Goal: Answer question/provide support: Share knowledge or assist other users

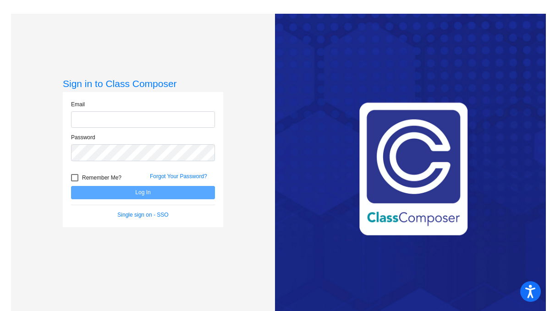
type input "[PERSON_NAME][EMAIL_ADDRESS][DOMAIN_NAME]"
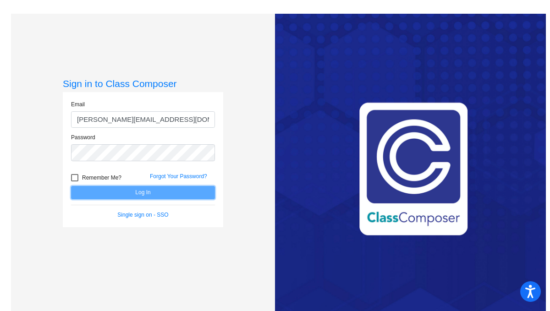
click at [120, 192] on button "Log In" at bounding box center [143, 192] width 144 height 13
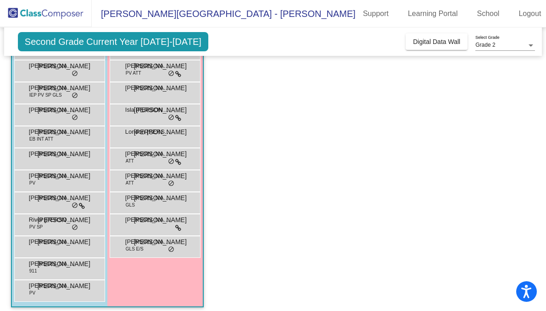
scroll to position [133, 0]
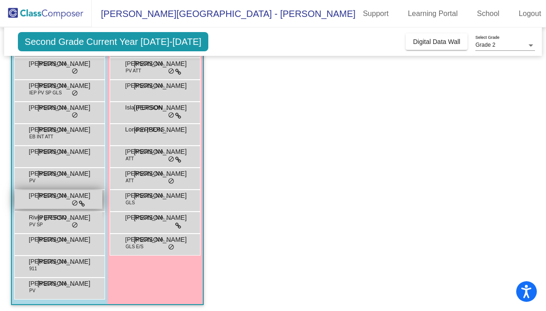
click at [83, 202] on icon at bounding box center [82, 204] width 6 height 6
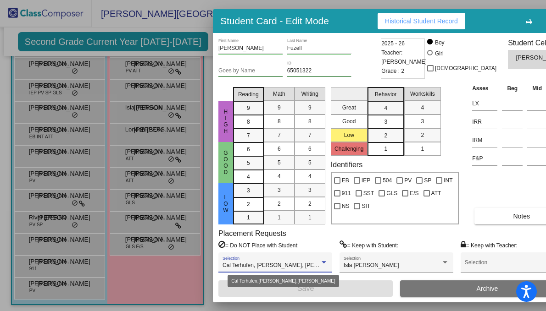
click at [322, 261] on div at bounding box center [324, 262] width 5 height 2
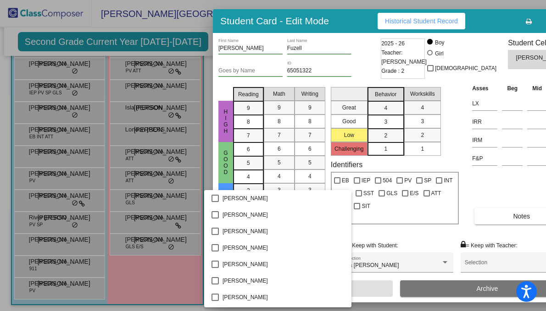
scroll to position [164, 0]
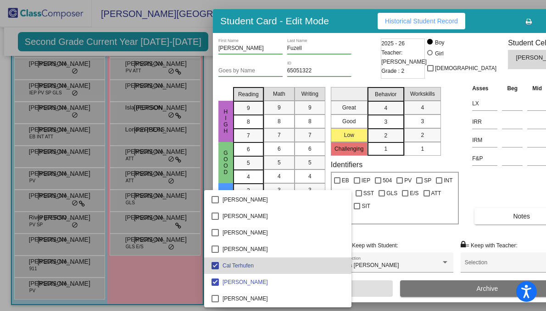
click at [313, 261] on span "Cal Terhufen" at bounding box center [283, 266] width 122 height 17
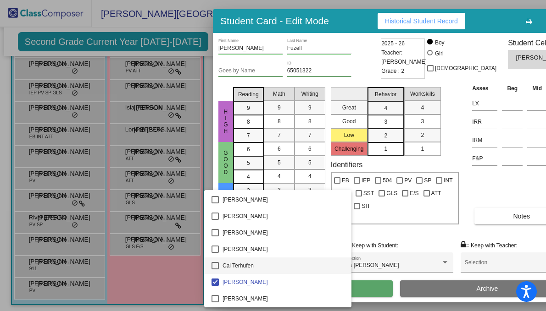
click at [313, 261] on span "Cal Terhufen" at bounding box center [283, 266] width 122 height 17
click at [384, 233] on div at bounding box center [273, 155] width 546 height 311
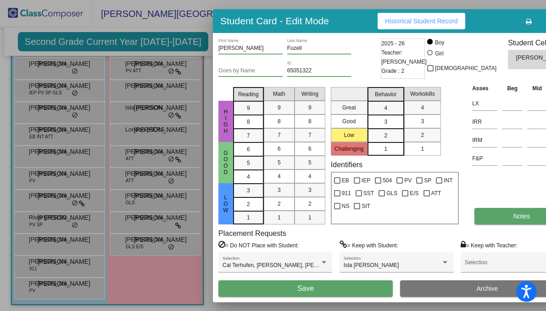
click at [474, 218] on button "Notes" at bounding box center [521, 216] width 94 height 17
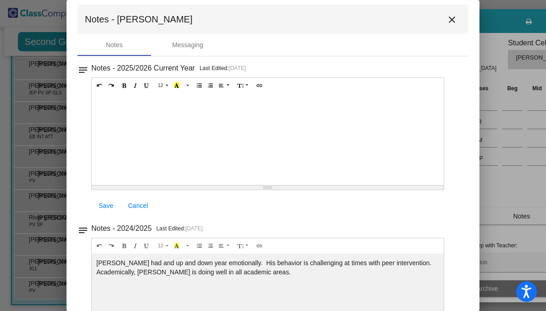
scroll to position [0, 0]
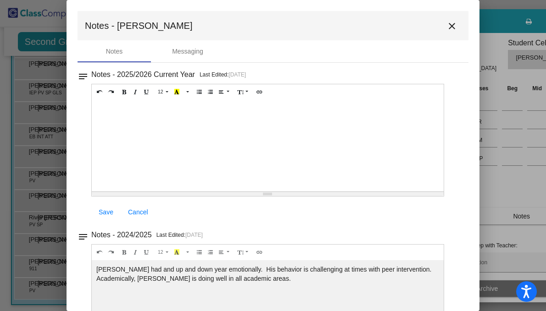
click at [448, 26] on mat-icon "close" at bounding box center [451, 26] width 11 height 11
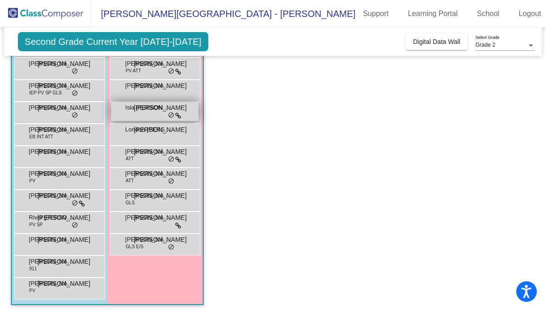
click at [139, 115] on div "Isla [PERSON_NAME] lock do_not_disturb_alt" at bounding box center [155, 111] width 88 height 19
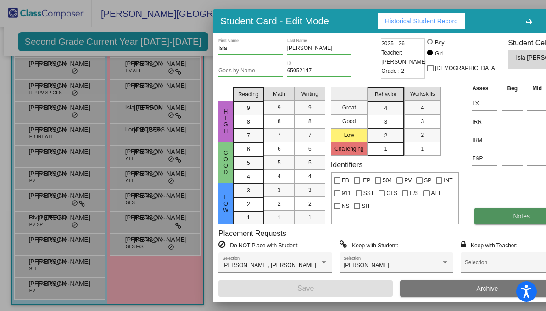
click at [474, 217] on button "Notes" at bounding box center [521, 216] width 94 height 17
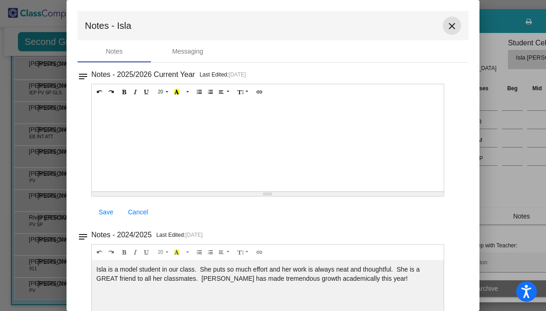
click at [450, 27] on mat-icon "close" at bounding box center [451, 26] width 11 height 11
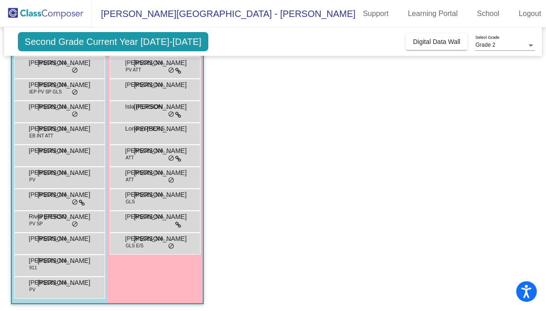
scroll to position [136, 0]
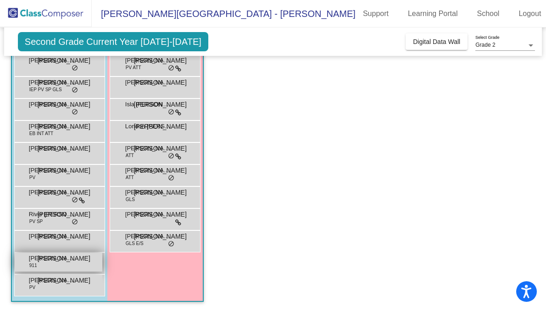
click at [54, 263] on div "[PERSON_NAME] 911 JO lock do_not_disturb_alt" at bounding box center [59, 262] width 88 height 19
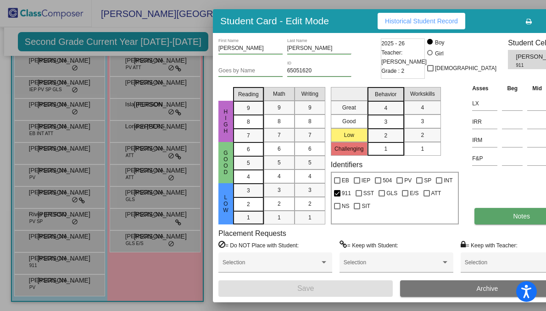
click at [478, 218] on button "Notes" at bounding box center [521, 216] width 94 height 17
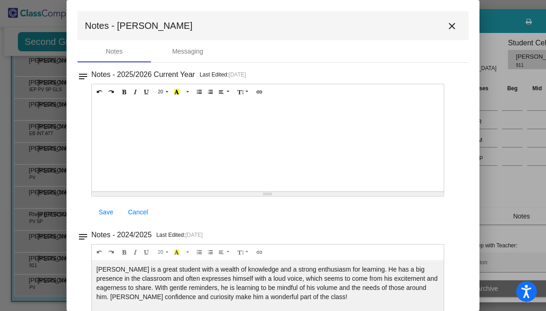
click at [449, 25] on mat-icon "close" at bounding box center [451, 26] width 11 height 11
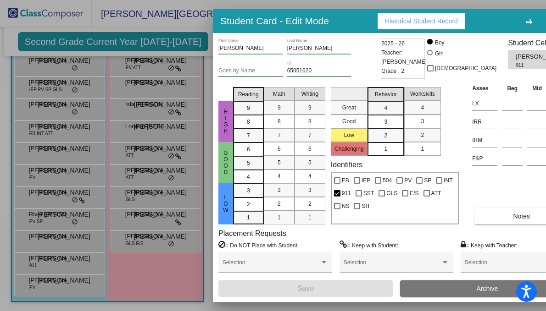
scroll to position [0, 0]
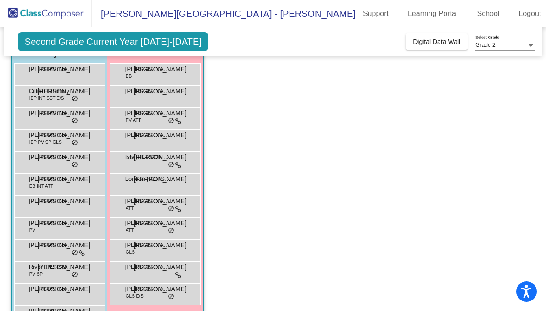
scroll to position [80, 0]
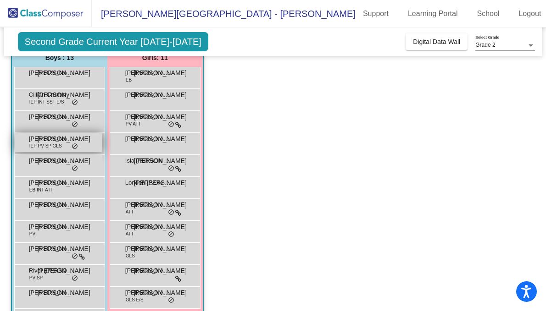
click at [35, 142] on span "[PERSON_NAME]" at bounding box center [52, 138] width 46 height 9
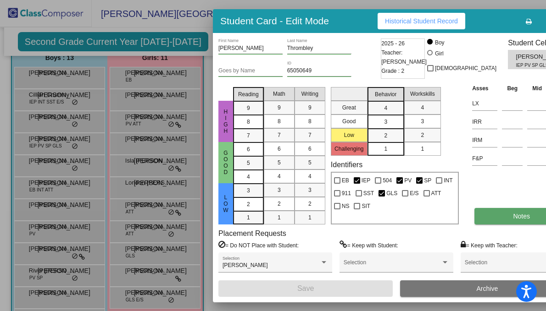
click at [500, 212] on button "Notes" at bounding box center [521, 216] width 94 height 17
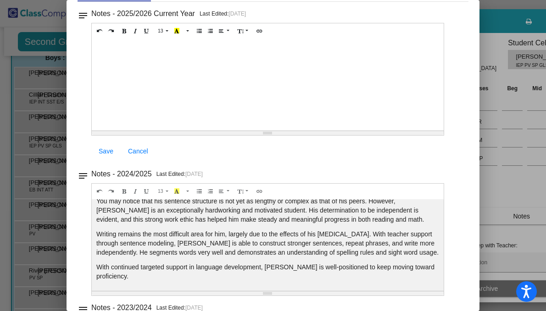
scroll to position [0, 0]
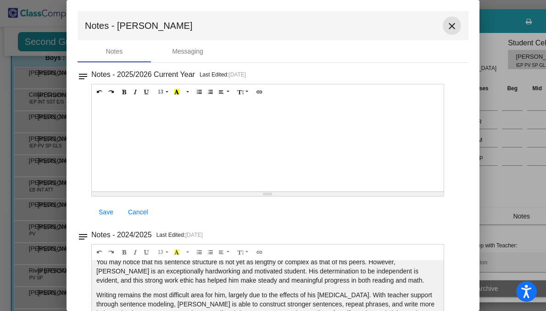
click at [446, 26] on mat-icon "close" at bounding box center [451, 26] width 11 height 11
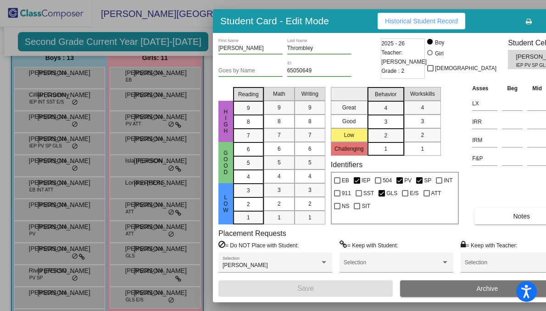
click at [44, 95] on div at bounding box center [273, 155] width 546 height 311
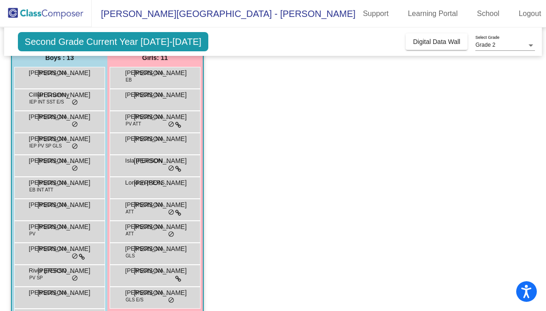
click at [44, 95] on span "Cillian Crummy" at bounding box center [52, 94] width 46 height 9
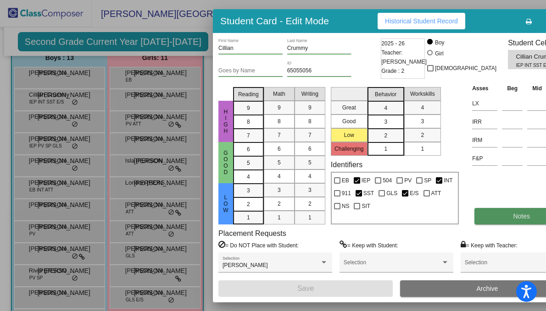
click at [480, 215] on button "Notes" at bounding box center [521, 216] width 94 height 17
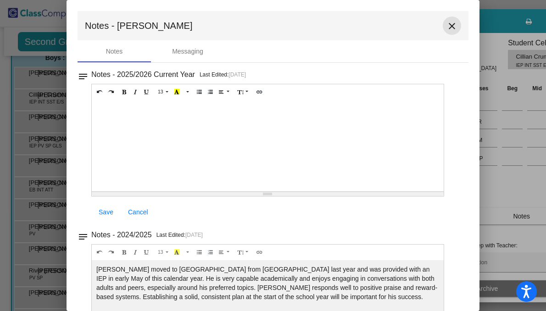
click at [448, 27] on mat-icon "close" at bounding box center [451, 26] width 11 height 11
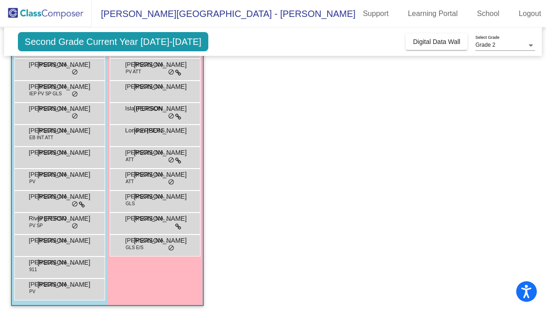
scroll to position [136, 0]
